Goal: Navigation & Orientation: Find specific page/section

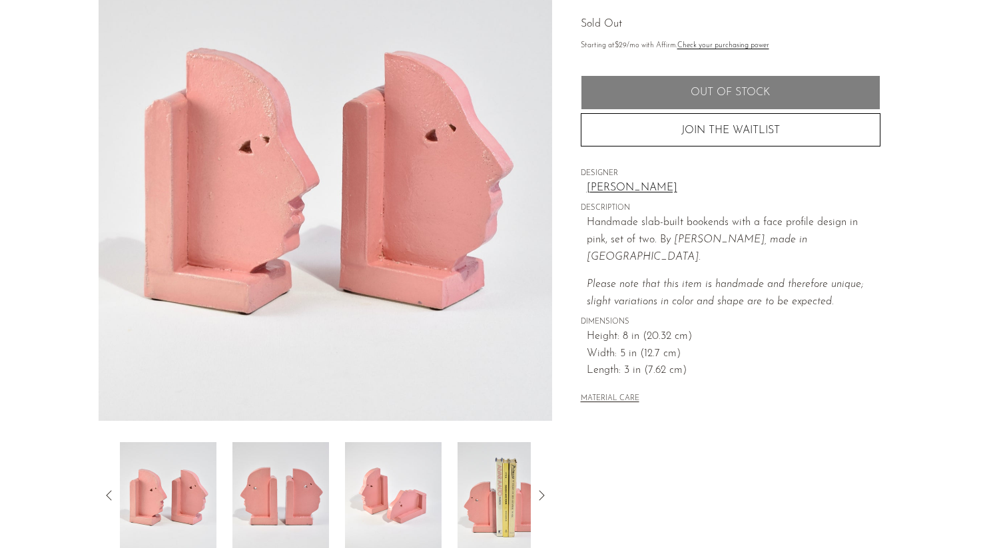
scroll to position [319, 0]
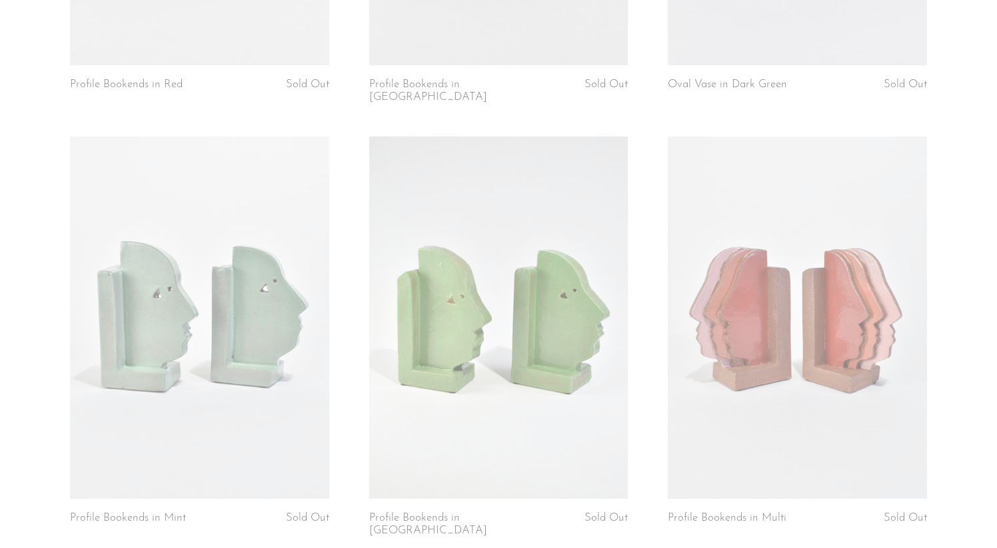
scroll to position [1114, 0]
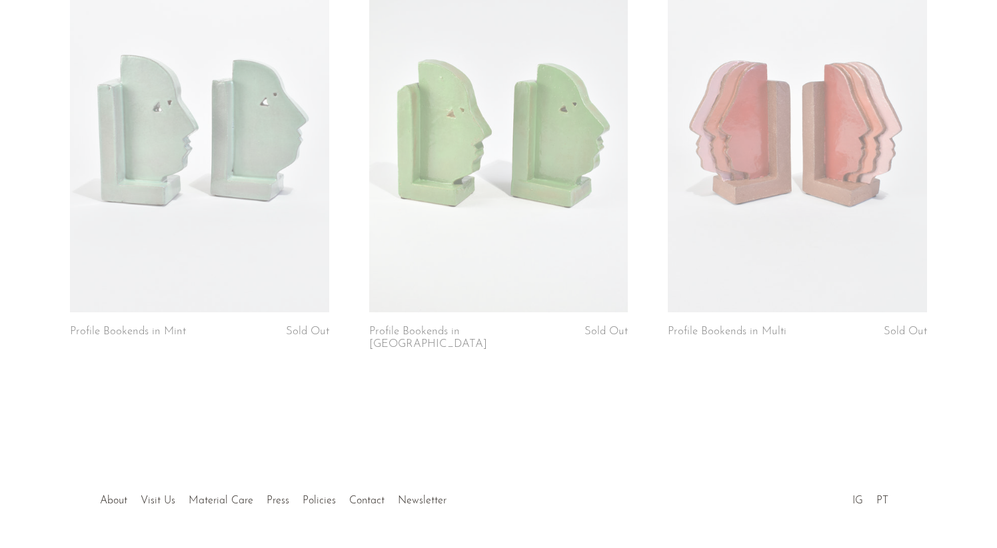
click at [775, 209] on link at bounding box center [797, 131] width 259 height 362
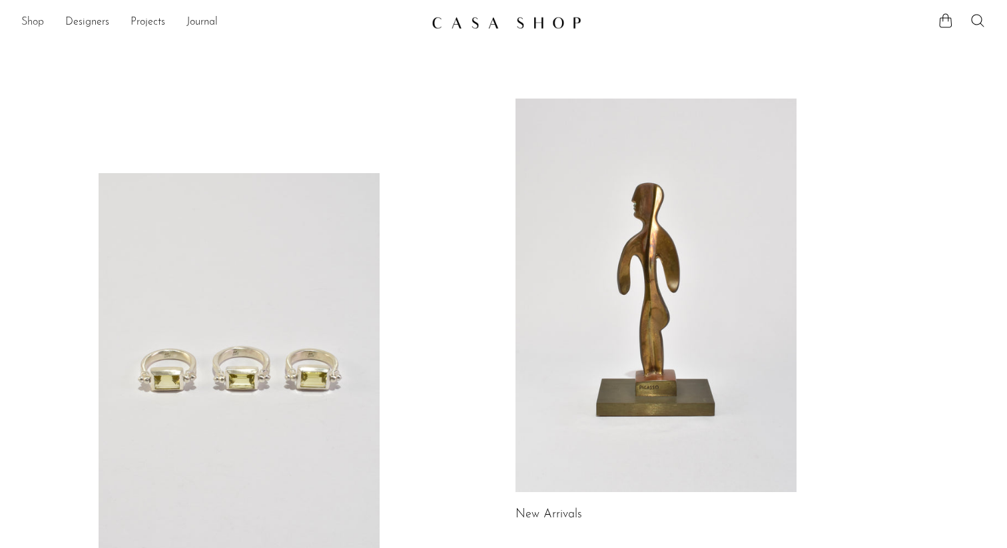
click at [39, 22] on link "Shop" at bounding box center [32, 22] width 23 height 17
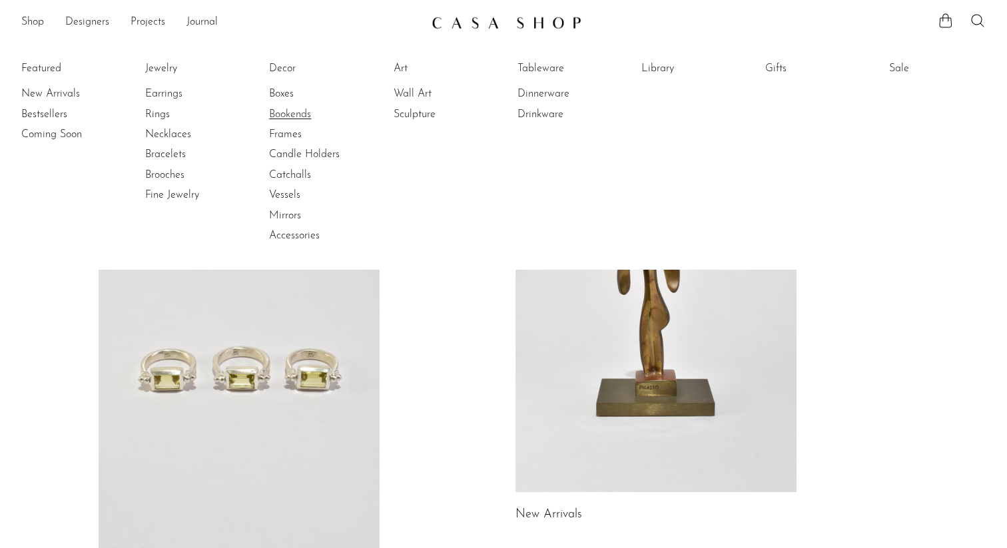
click at [294, 115] on link "Bookends" at bounding box center [319, 114] width 100 height 15
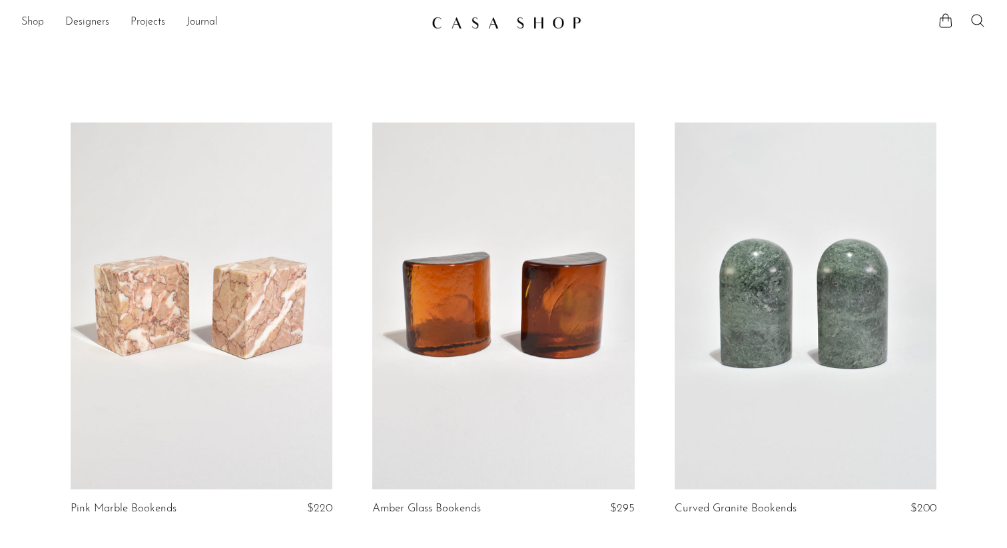
click at [32, 28] on link "Shop" at bounding box center [32, 22] width 23 height 17
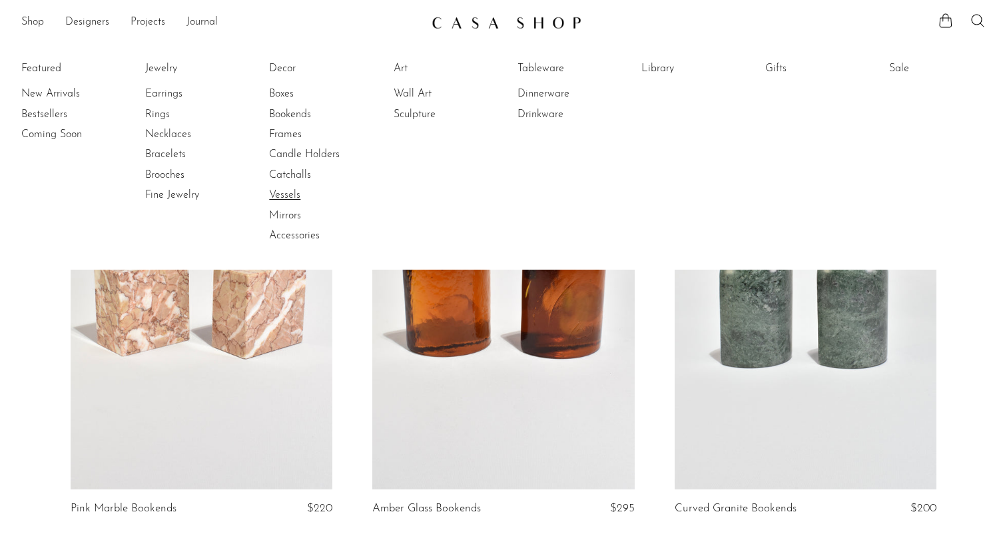
click at [297, 195] on link "Vessels" at bounding box center [319, 195] width 100 height 15
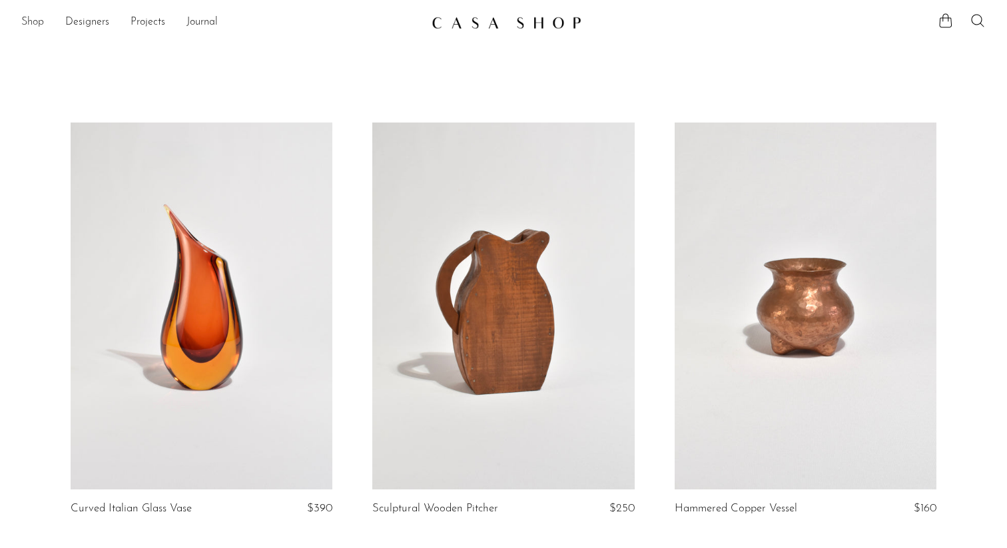
click at [35, 28] on link "Shop" at bounding box center [32, 22] width 23 height 17
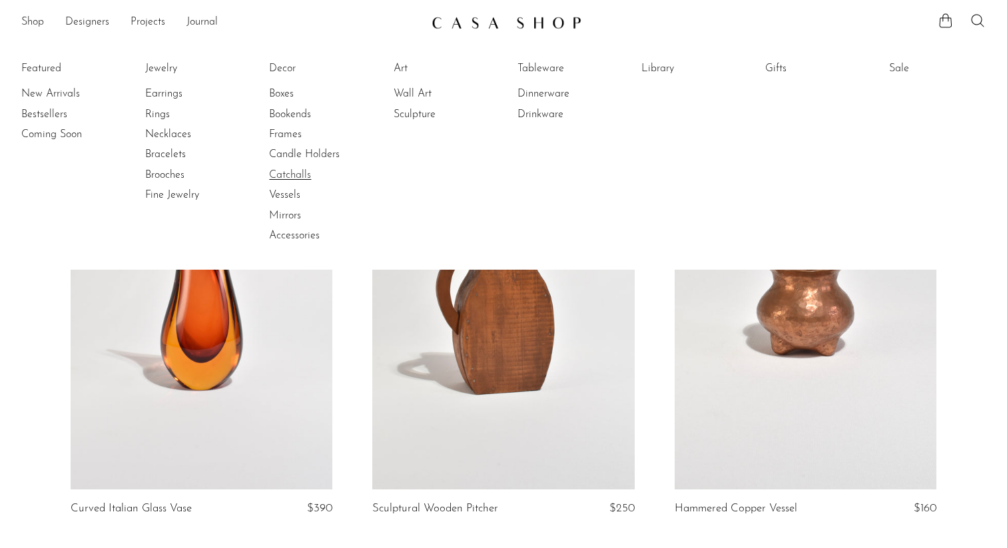
click at [305, 178] on link "Catchalls" at bounding box center [319, 175] width 100 height 15
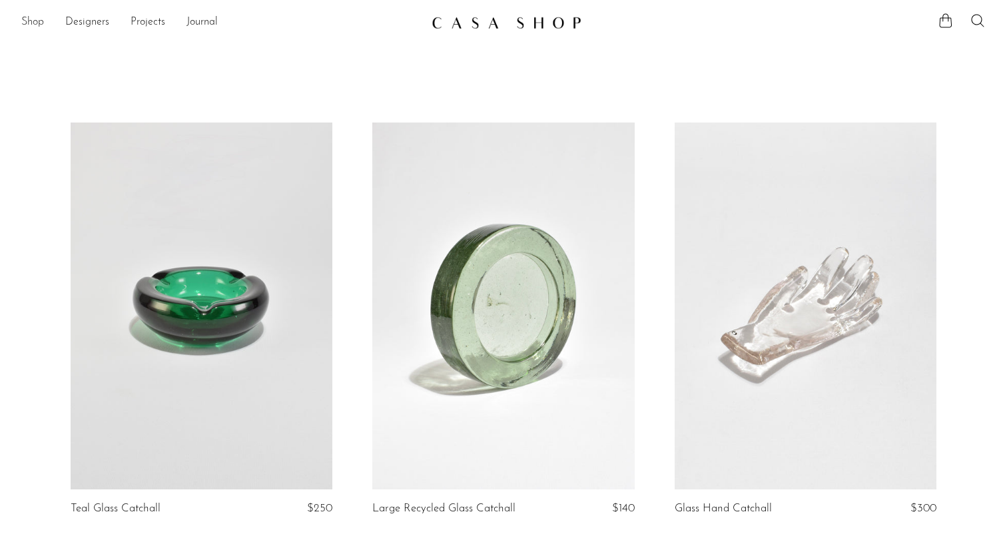
click at [41, 27] on link "Shop" at bounding box center [32, 22] width 23 height 17
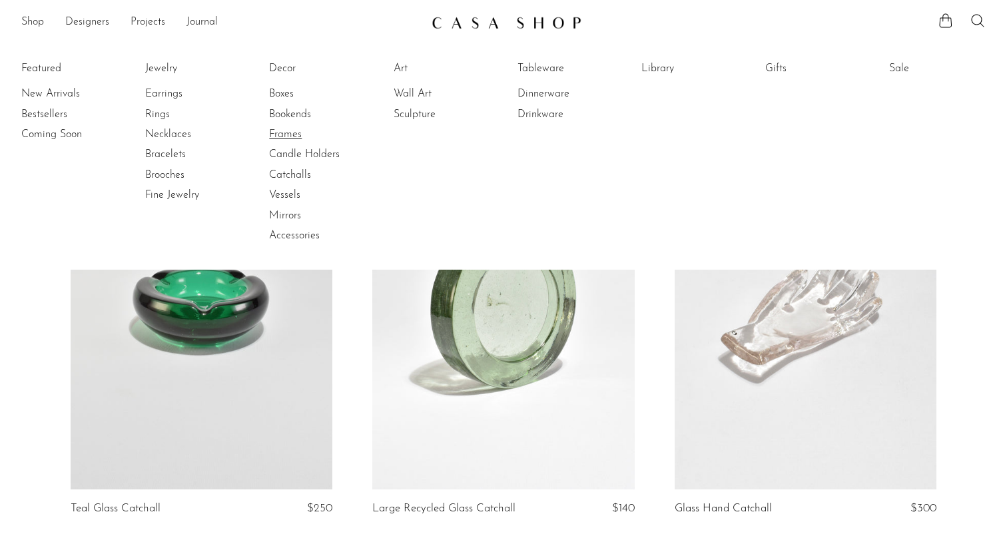
click at [293, 133] on link "Frames" at bounding box center [319, 134] width 100 height 15
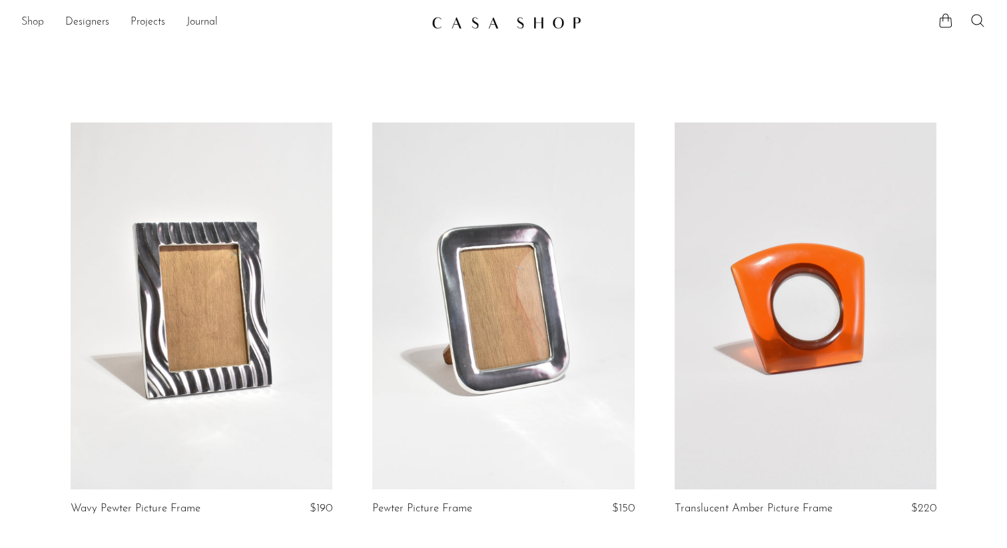
click at [37, 15] on link "Shop" at bounding box center [32, 22] width 23 height 17
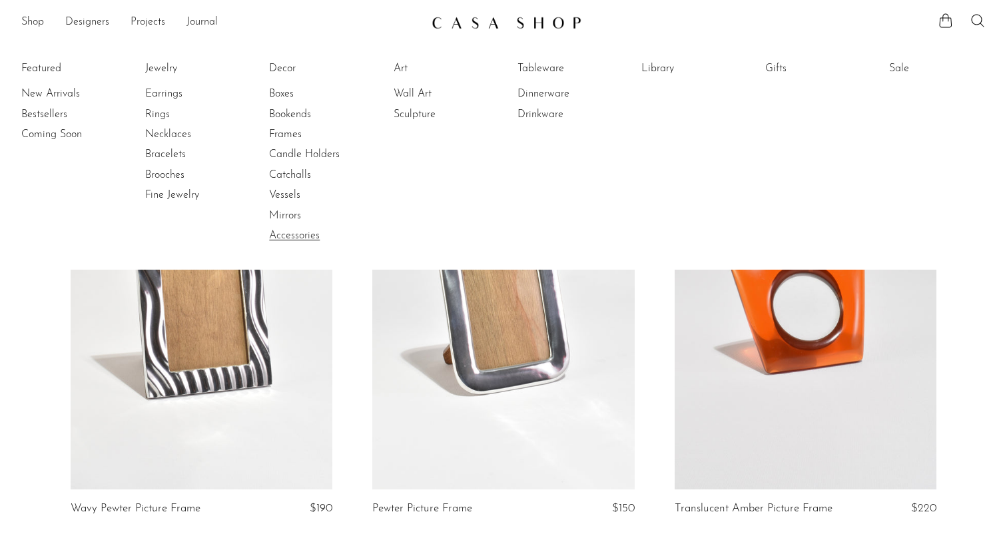
click at [299, 235] on link "Accessories" at bounding box center [319, 236] width 100 height 15
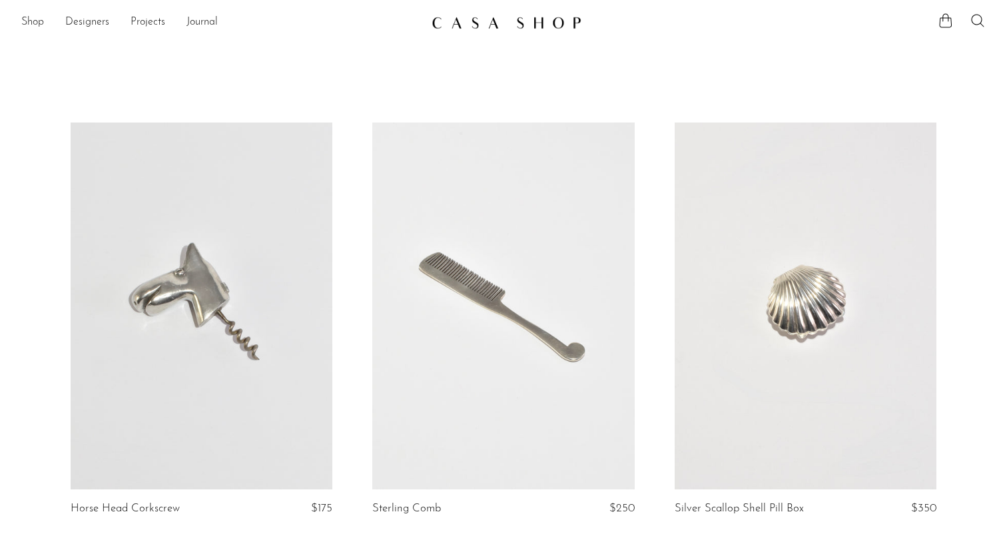
click at [29, 31] on li "Shop Featured New Arrivals Bestsellers Coming Soon Jewelry Jewelry All Earrings…" at bounding box center [32, 22] width 23 height 23
click at [33, 25] on link "Shop" at bounding box center [32, 22] width 23 height 17
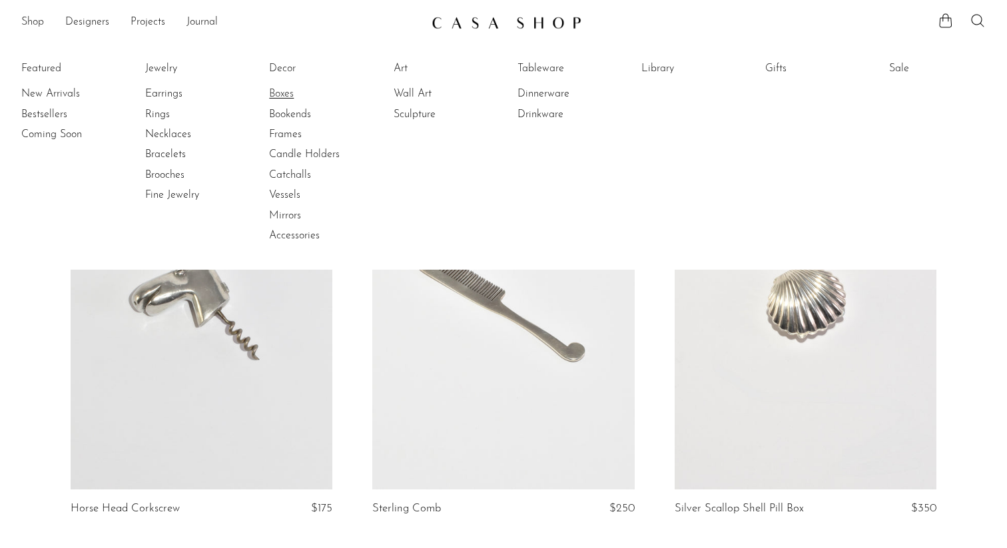
click at [287, 98] on link "Boxes" at bounding box center [319, 94] width 100 height 15
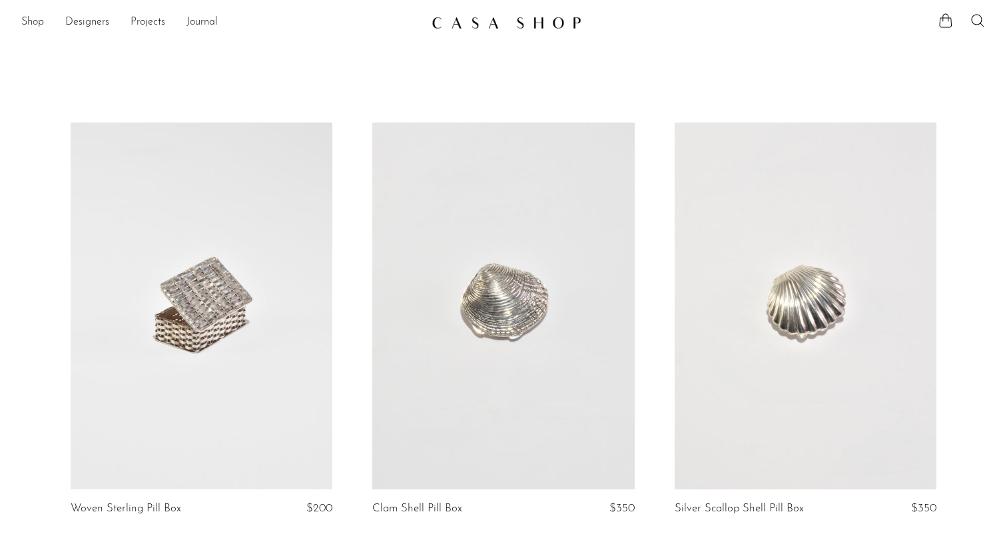
scroll to position [604, 0]
